Goal: Transaction & Acquisition: Purchase product/service

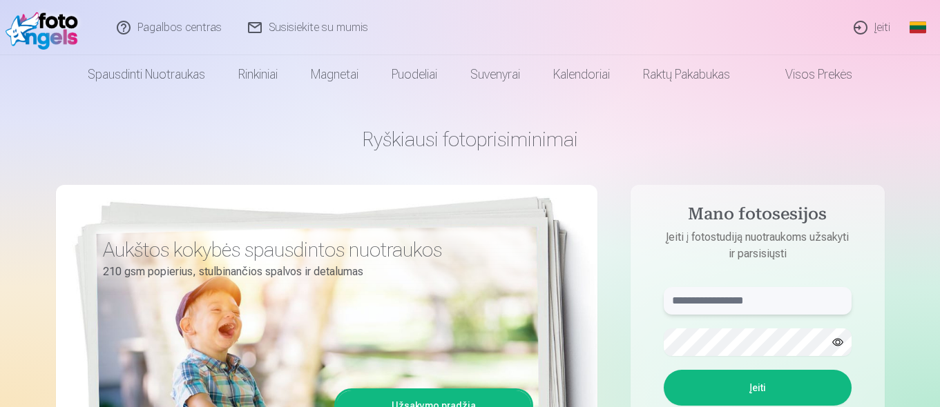
click at [768, 297] on input "text" at bounding box center [758, 301] width 188 height 28
type input "**********"
click at [752, 385] on button "Įeiti" at bounding box center [758, 388] width 188 height 36
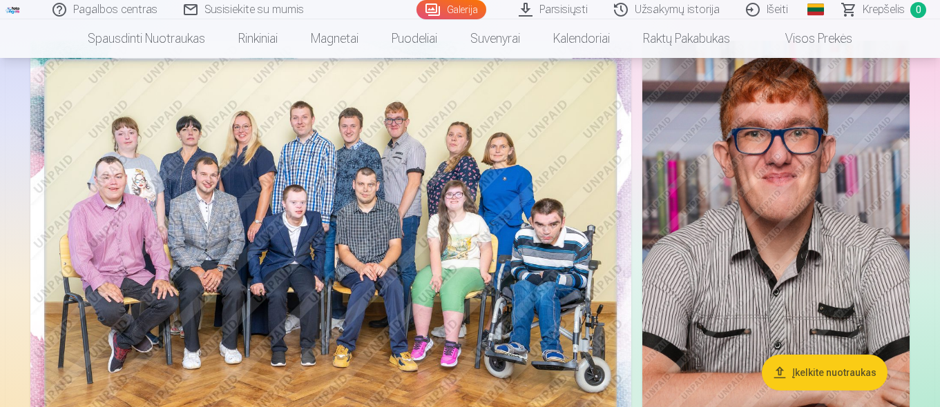
scroll to position [141, 0]
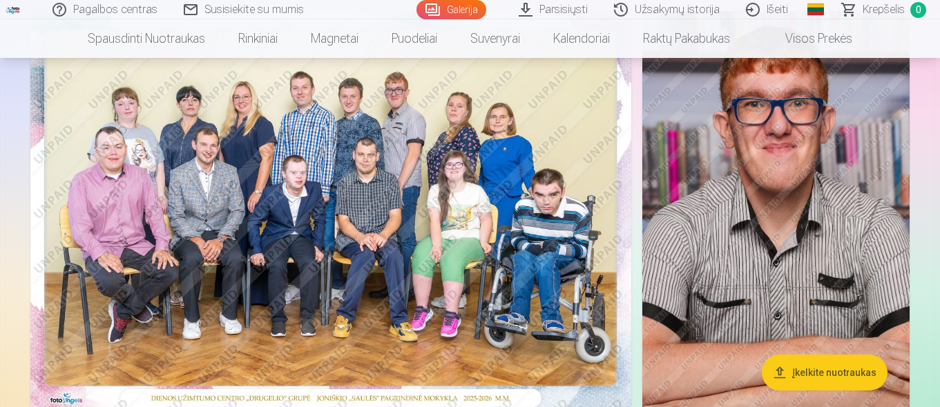
click at [563, 6] on link "Parsisiųsti" at bounding box center [553, 9] width 95 height 19
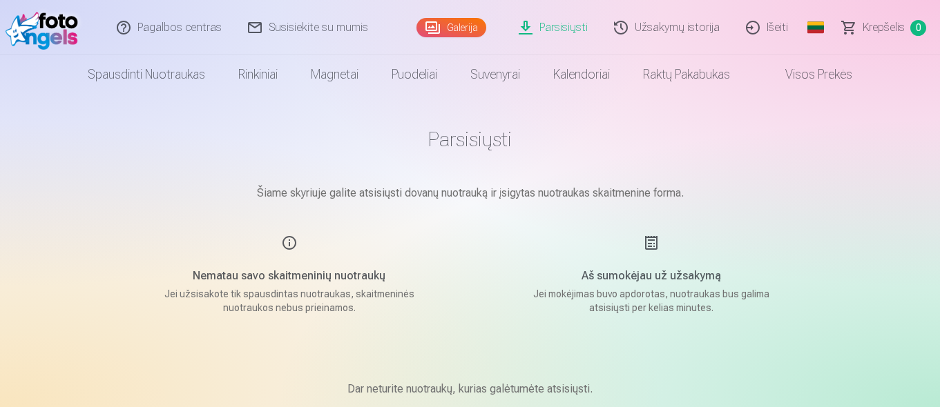
click at [448, 26] on link "Galerija" at bounding box center [451, 27] width 70 height 19
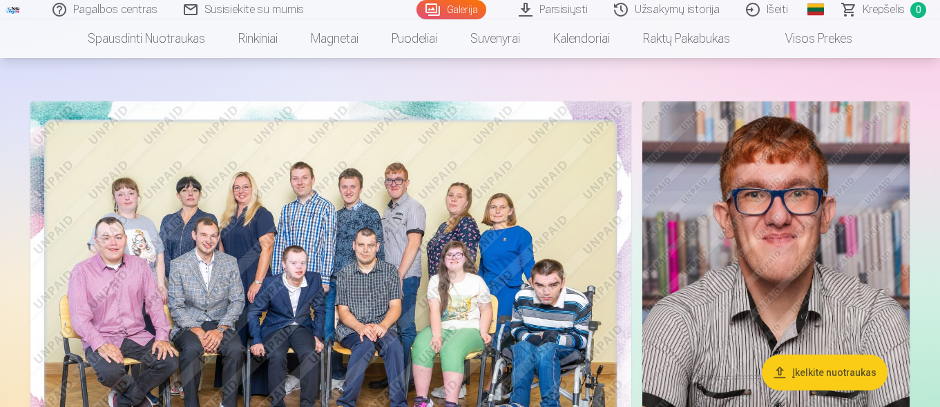
scroll to position [61, 0]
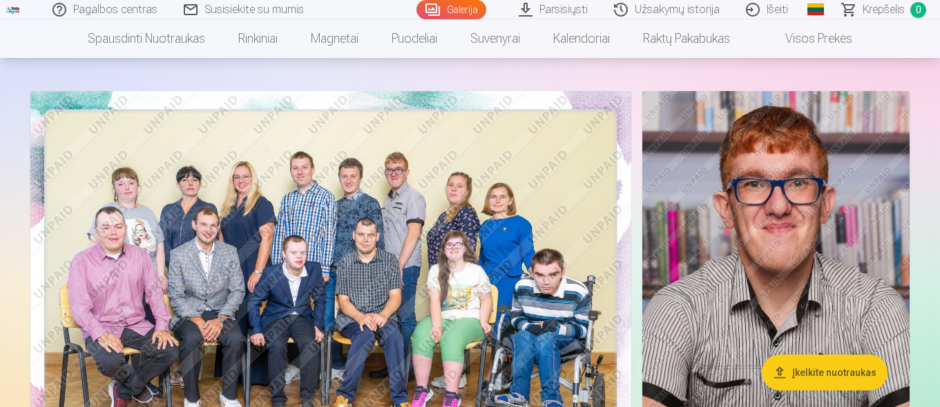
click at [458, 242] on img at bounding box center [330, 291] width 601 height 401
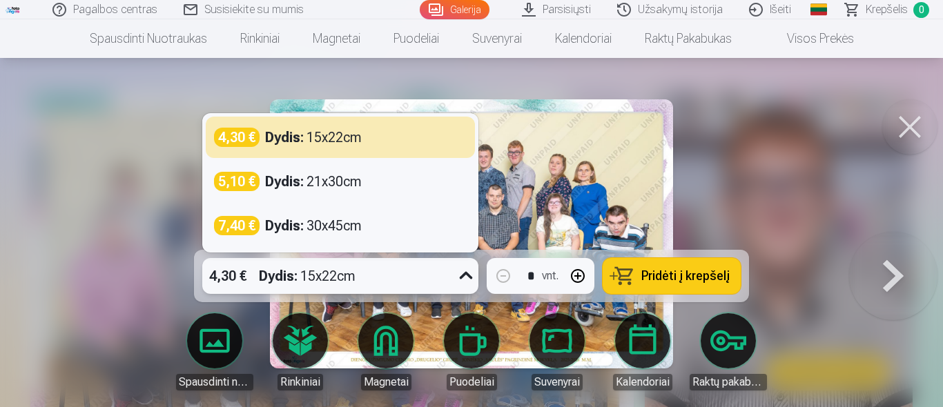
click at [466, 276] on icon at bounding box center [466, 276] width 22 height 22
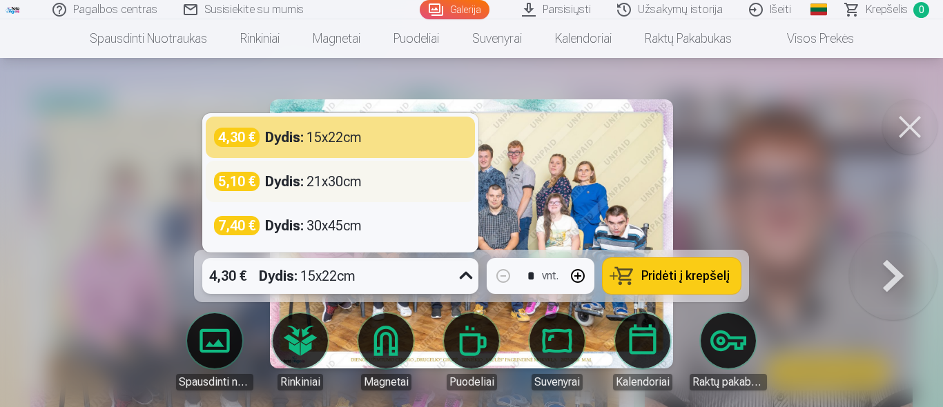
click at [347, 176] on div "Dydis : 21x30cm" at bounding box center [313, 181] width 97 height 19
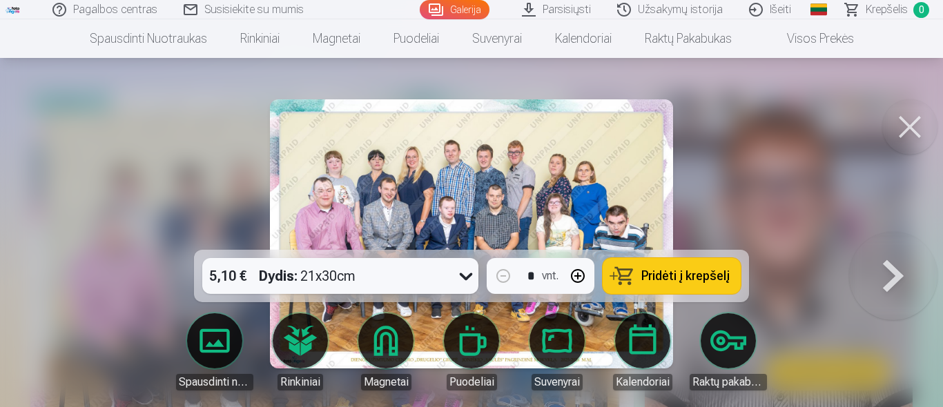
click at [713, 277] on span "Pridėti į krepšelį" at bounding box center [686, 276] width 88 height 12
click at [912, 124] on button at bounding box center [910, 126] width 55 height 55
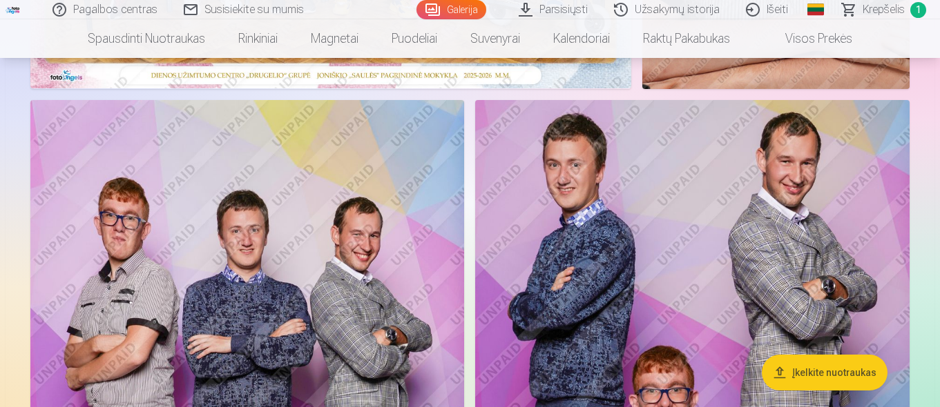
scroll to position [484, 0]
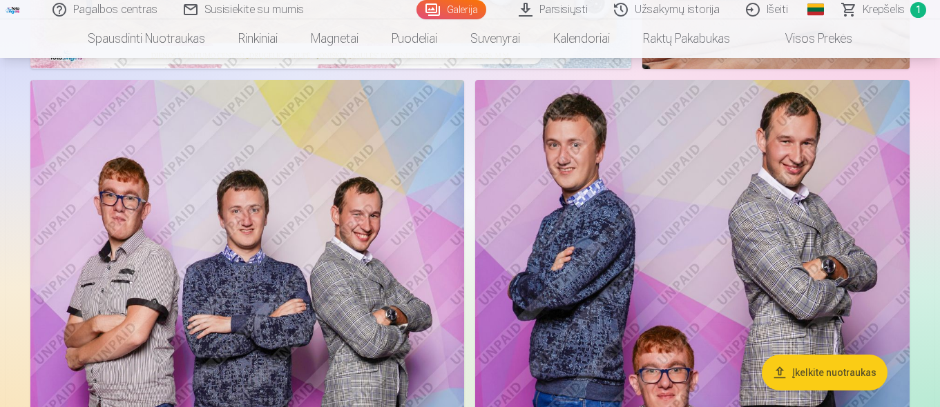
click at [381, 269] on img at bounding box center [247, 405] width 434 height 651
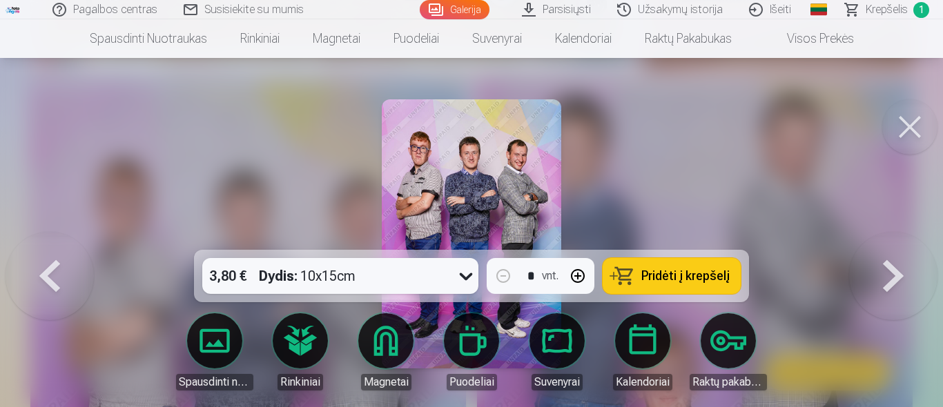
click at [666, 271] on span "Pridėti į krepšelį" at bounding box center [686, 276] width 88 height 12
click at [912, 123] on button at bounding box center [910, 126] width 55 height 55
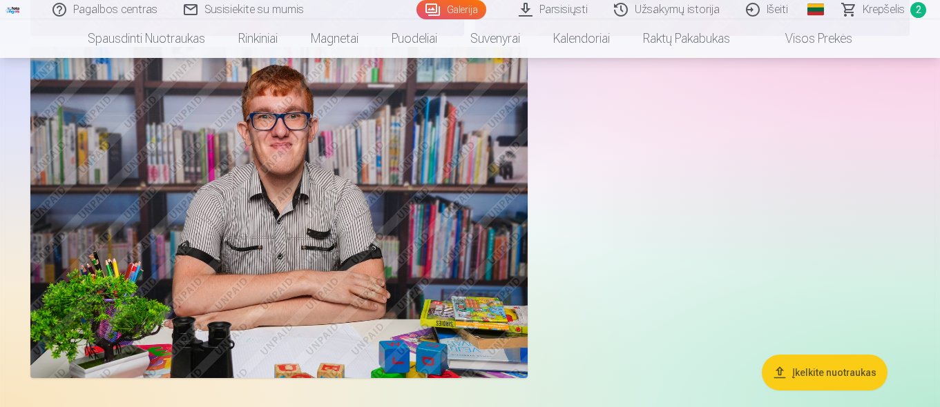
scroll to position [1160, 0]
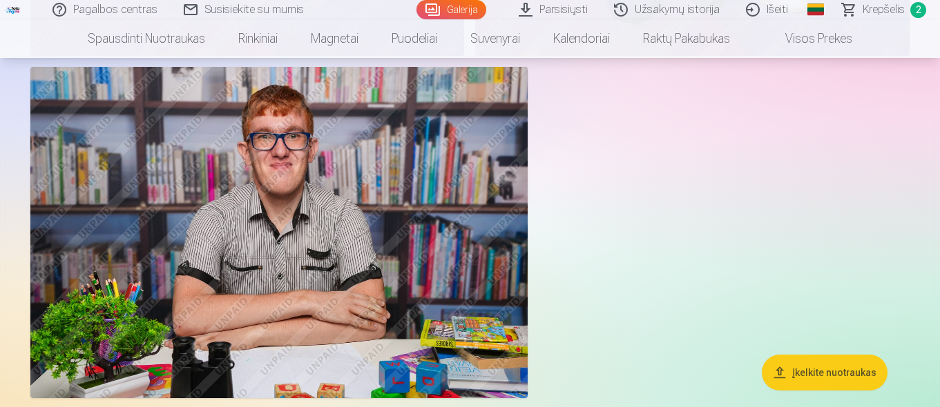
click at [472, 249] on img at bounding box center [278, 233] width 497 height 332
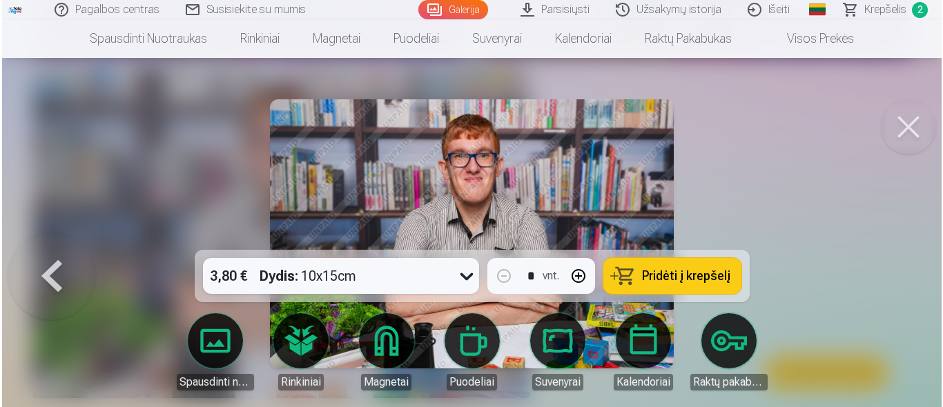
scroll to position [1161, 0]
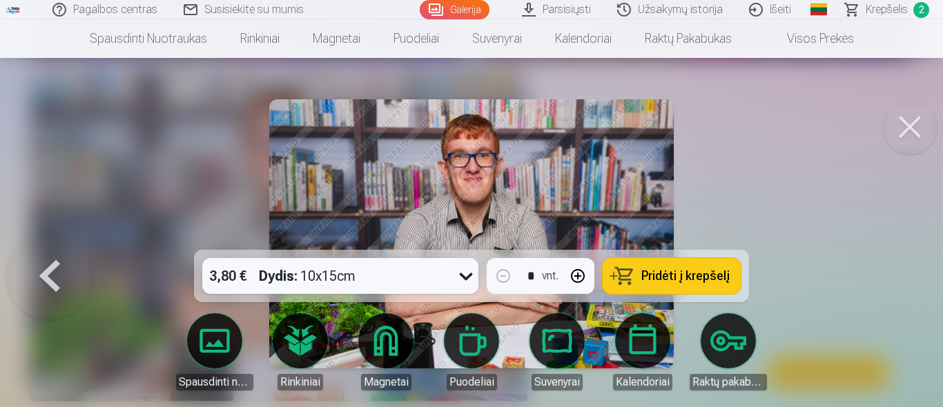
click at [467, 275] on icon at bounding box center [466, 276] width 22 height 22
click at [669, 274] on span "Pridėti į krepšelį" at bounding box center [686, 276] width 88 height 12
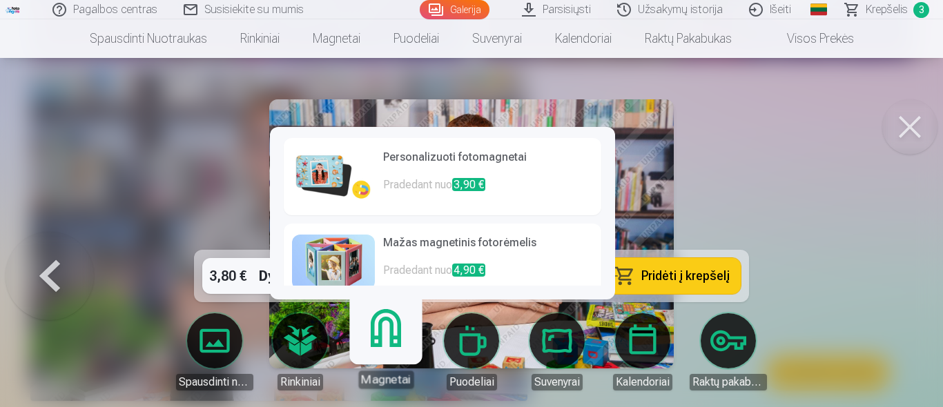
click at [380, 338] on link "Magnetai" at bounding box center [385, 346] width 85 height 85
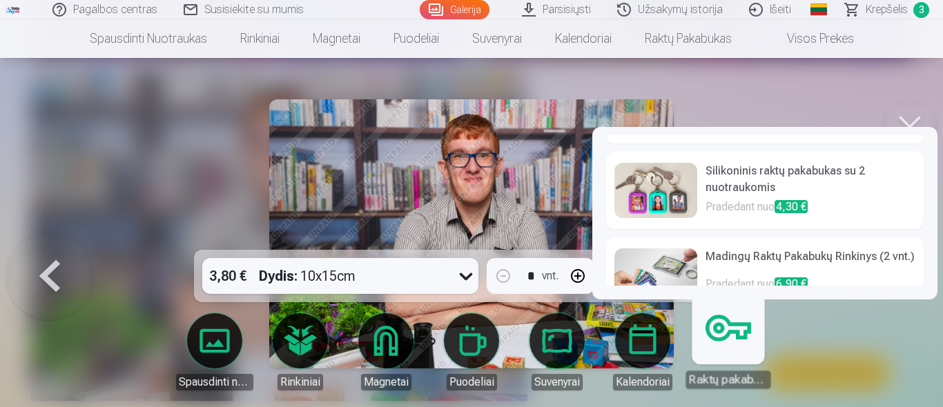
scroll to position [104, 0]
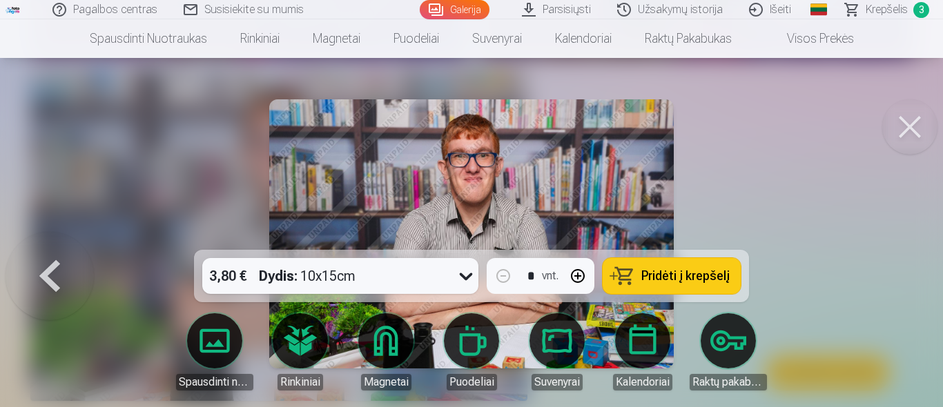
click at [905, 81] on div at bounding box center [471, 203] width 943 height 407
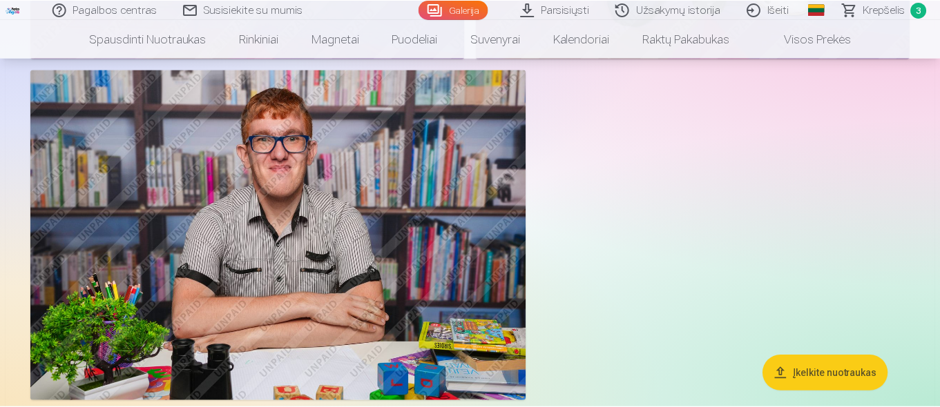
scroll to position [1160, 0]
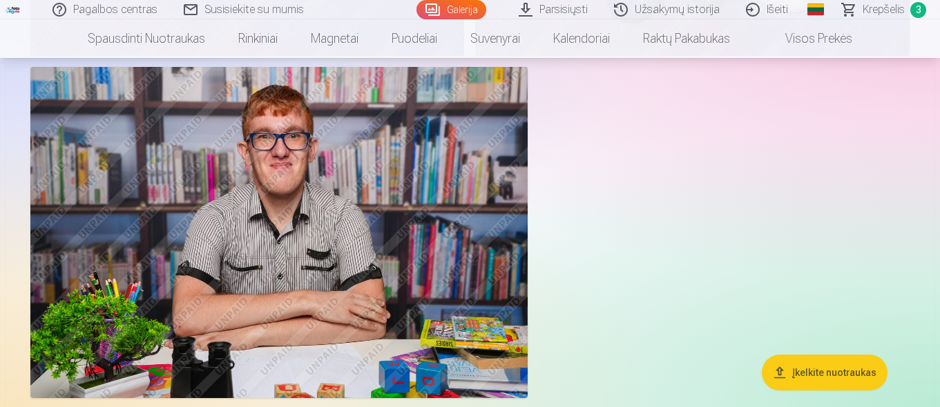
click at [887, 3] on span "Krepšelis" at bounding box center [884, 9] width 42 height 17
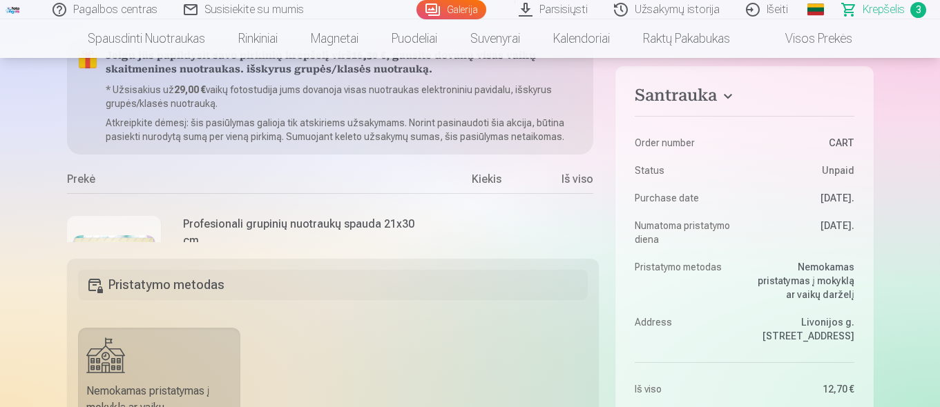
scroll to position [119, 0]
